Goal: Task Accomplishment & Management: Use online tool/utility

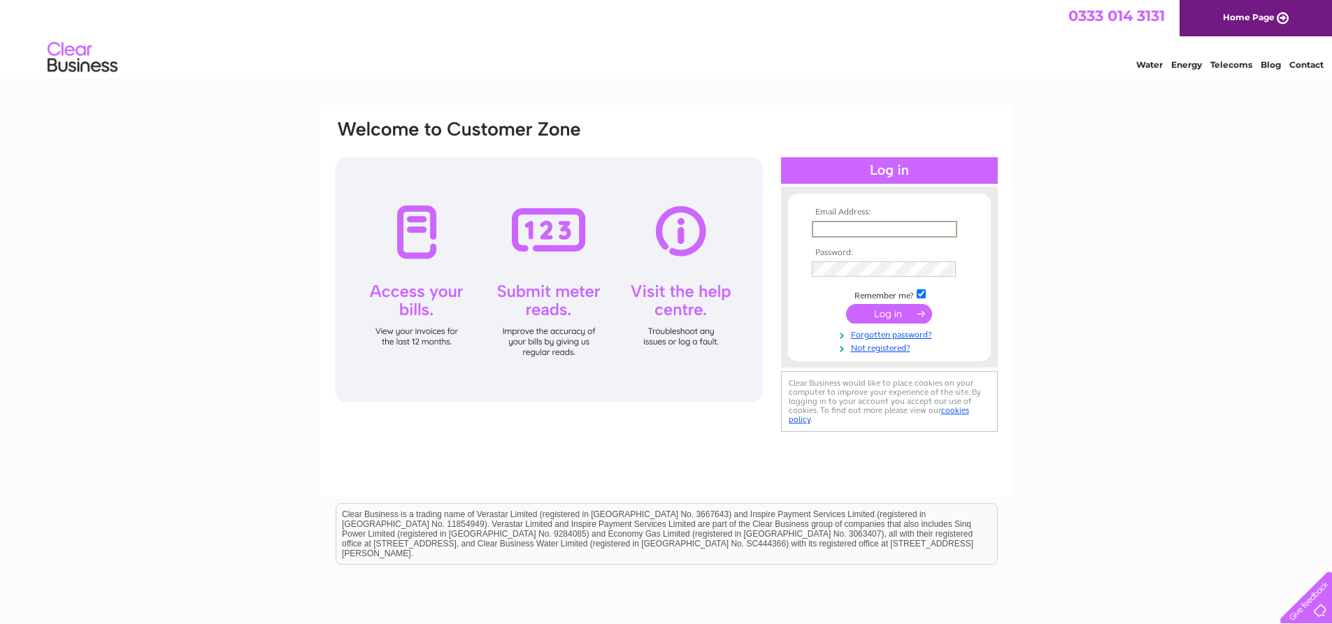
click at [857, 225] on input "text" at bounding box center [884, 229] width 145 height 17
type input "accounts@clowgroup.co.uk"
click at [846, 304] on input "submit" at bounding box center [889, 314] width 86 height 20
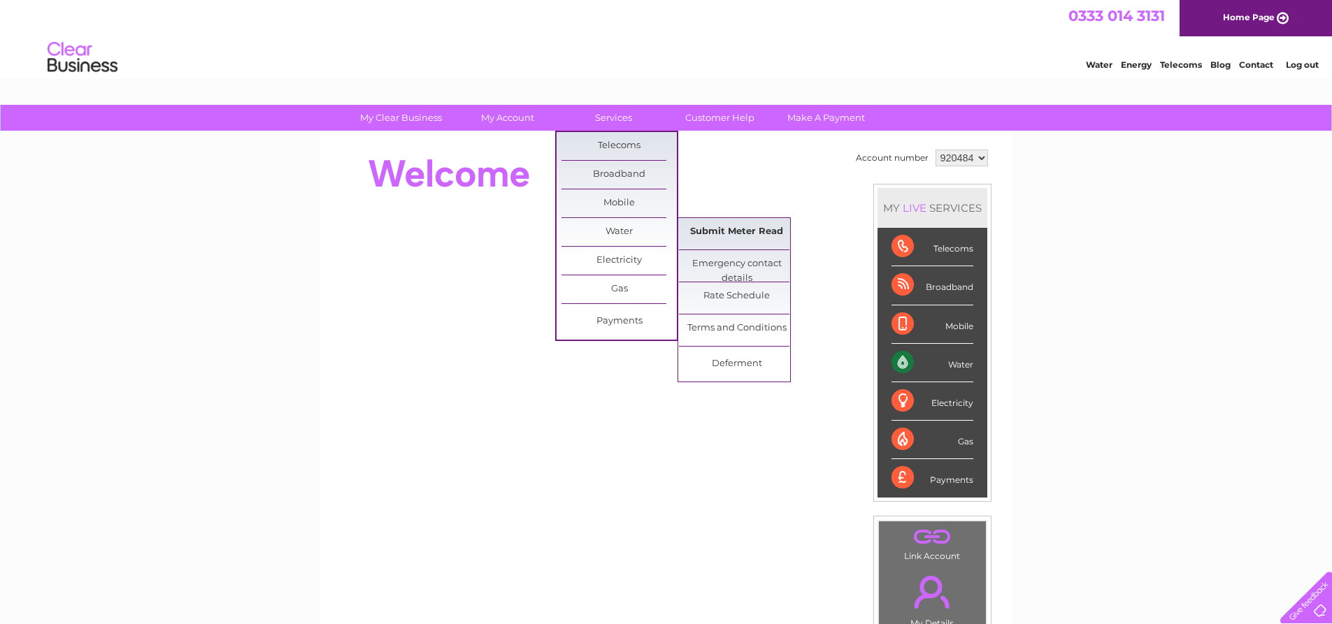
click at [730, 227] on link "Submit Meter Read" at bounding box center [736, 232] width 115 height 28
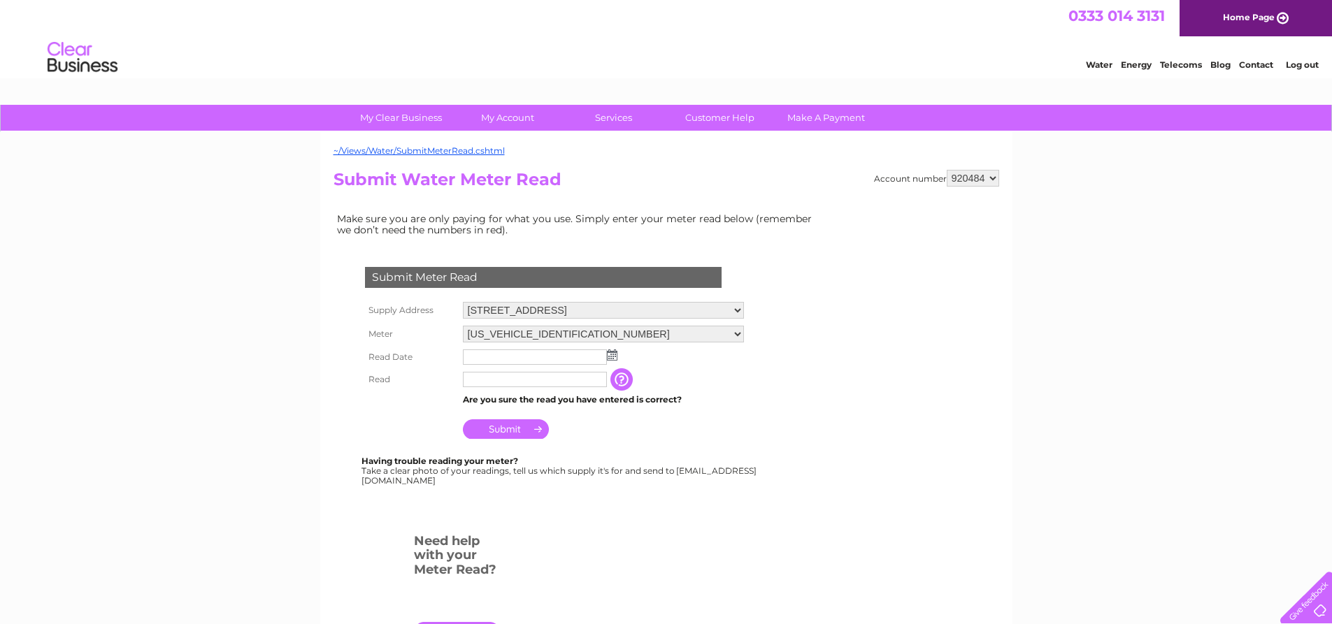
click at [613, 355] on img at bounding box center [612, 355] width 10 height 11
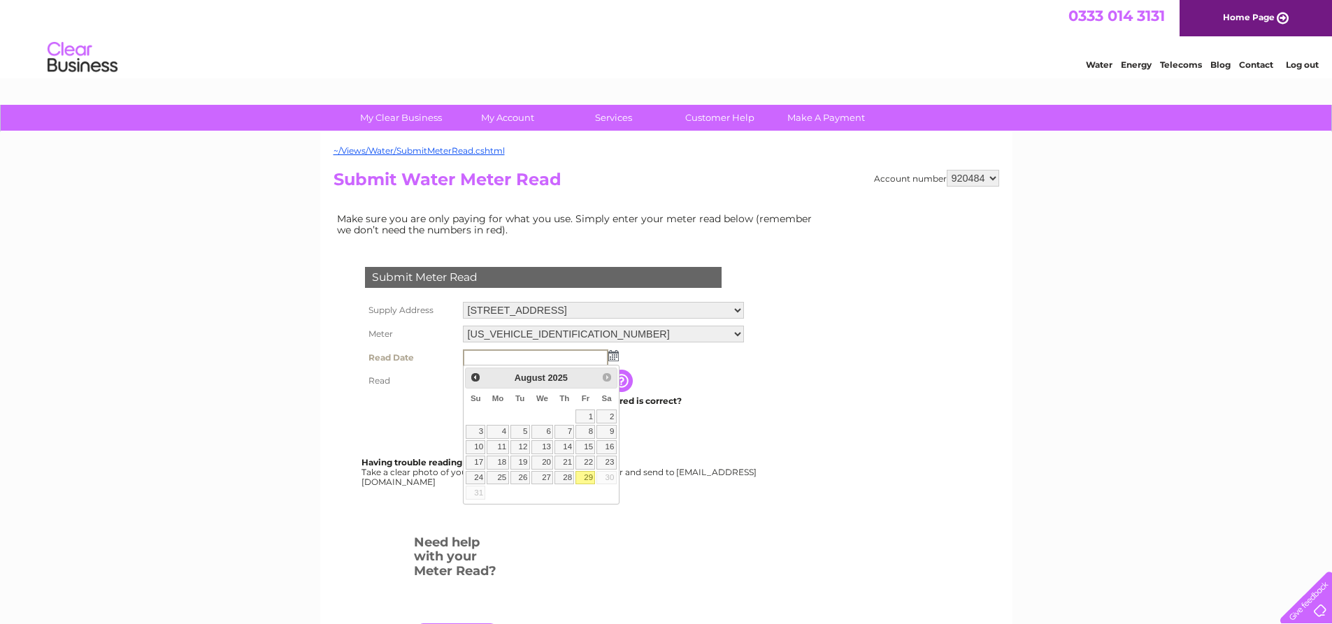
click at [584, 476] on link "29" at bounding box center [585, 478] width 20 height 14
type input "2025/08/29"
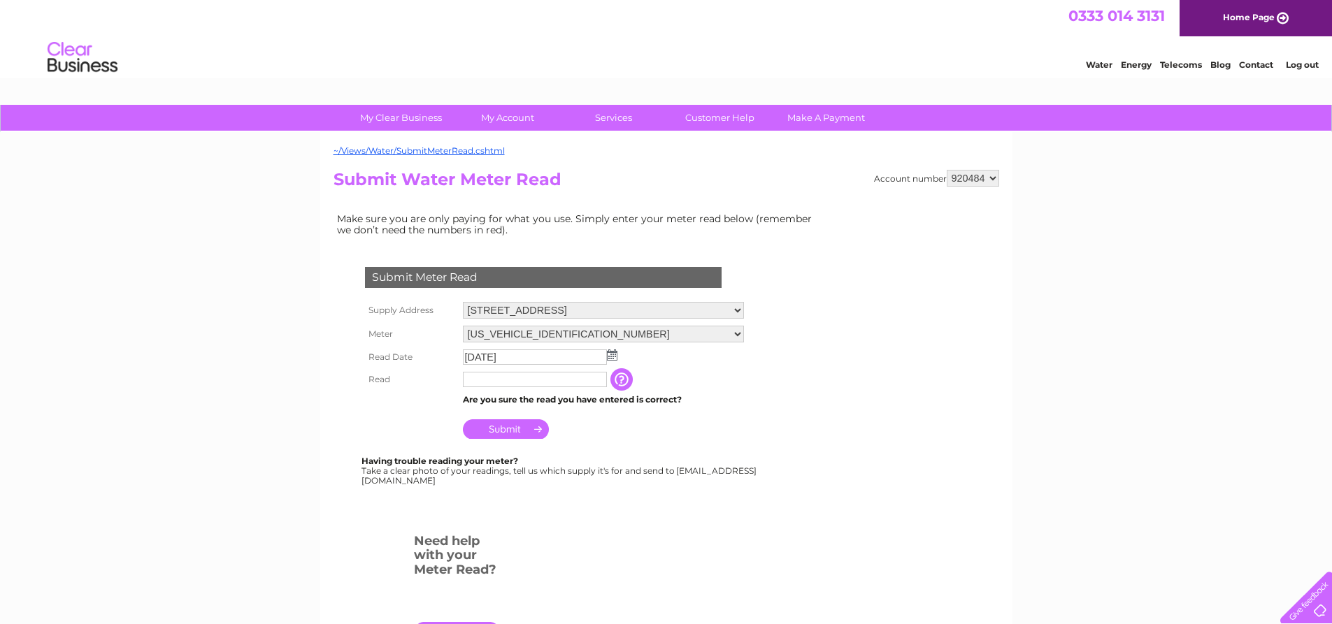
click at [543, 384] on input "text" at bounding box center [535, 379] width 144 height 15
type input "4947"
click at [528, 429] on input "Submit" at bounding box center [506, 431] width 86 height 20
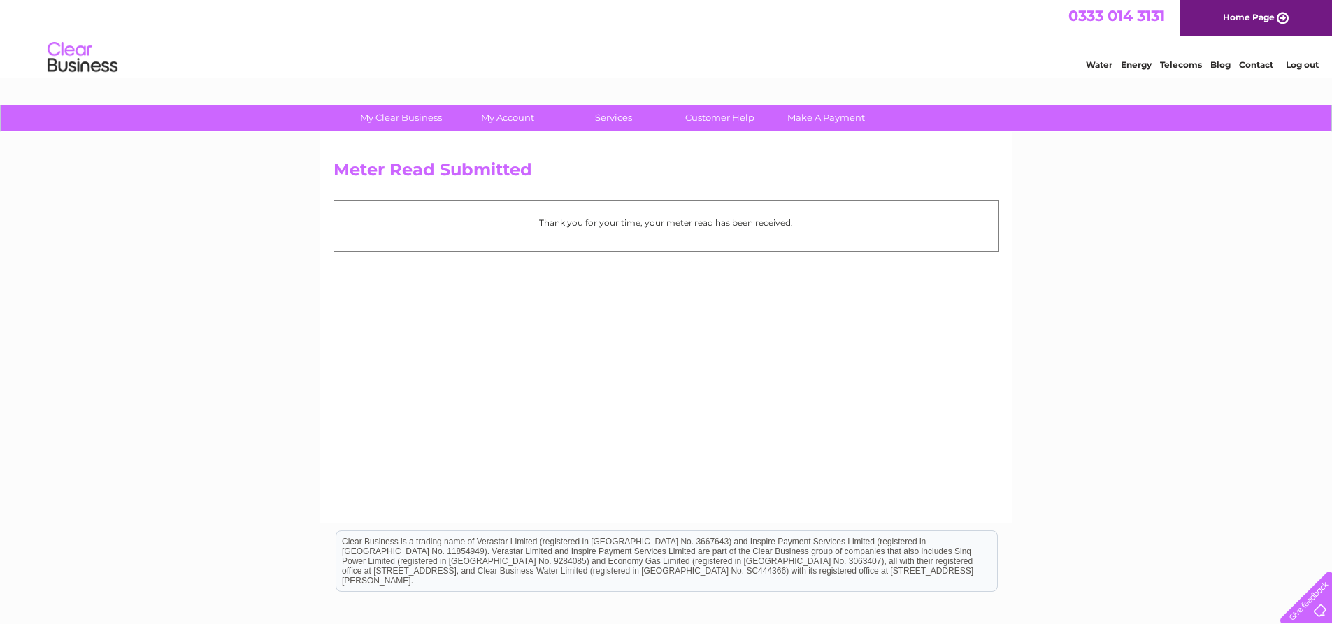
click at [1301, 64] on link "Log out" at bounding box center [1302, 64] width 33 height 10
